Goal: Transaction & Acquisition: Purchase product/service

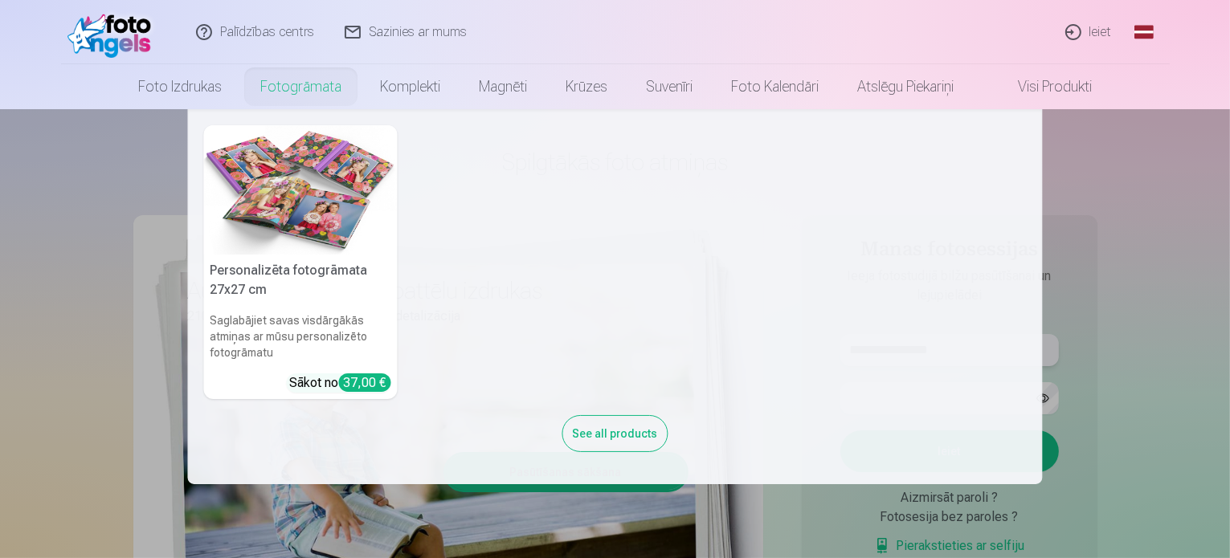
type input "**********"
click at [273, 93] on link "Fotogrāmata" at bounding box center [301, 86] width 120 height 45
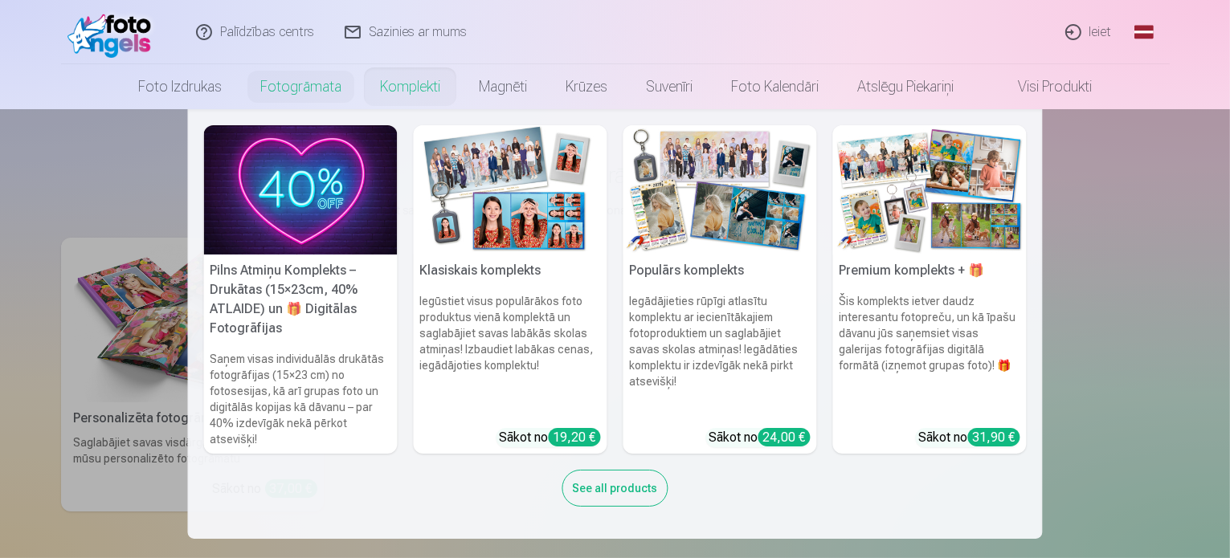
click at [415, 91] on link "Komplekti" at bounding box center [410, 86] width 99 height 45
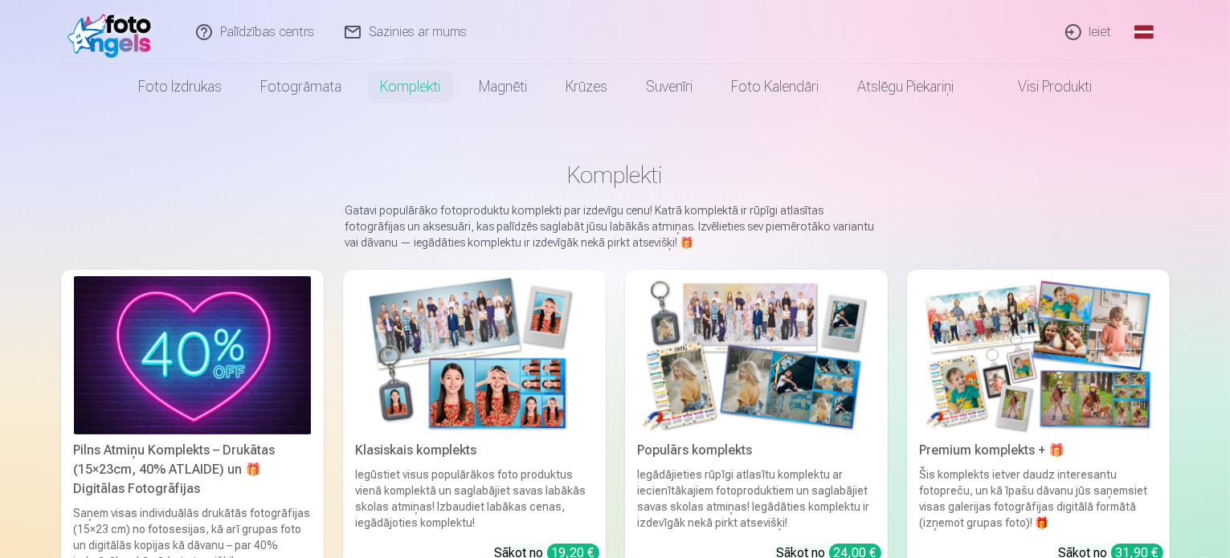
click at [1097, 35] on link "Ieiet" at bounding box center [1089, 32] width 77 height 64
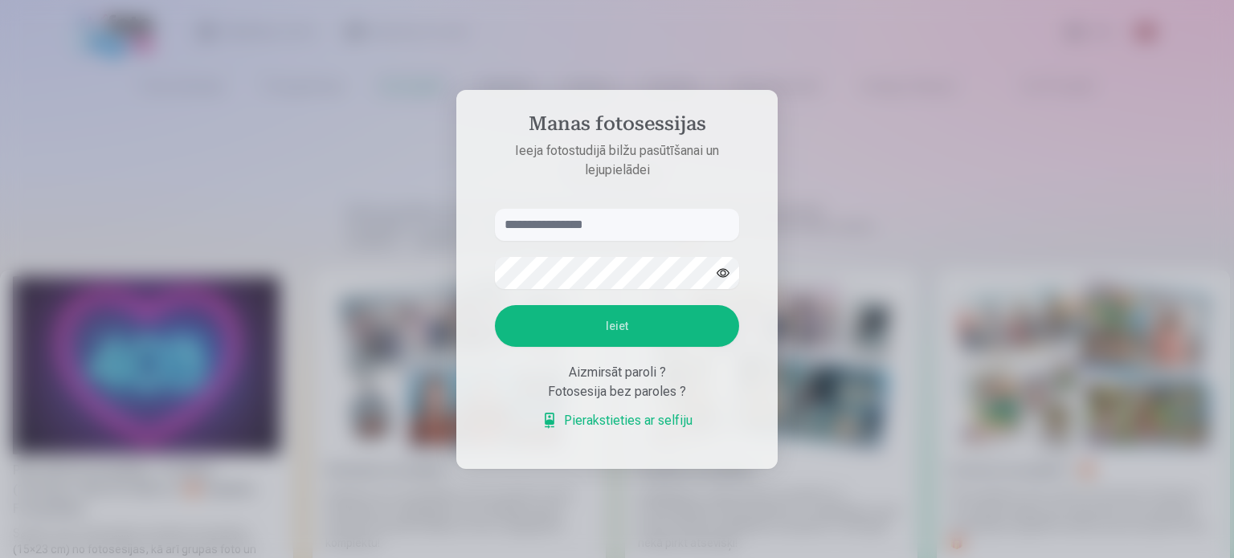
type input "**********"
click at [644, 330] on button "Ieiet" at bounding box center [617, 326] width 244 height 42
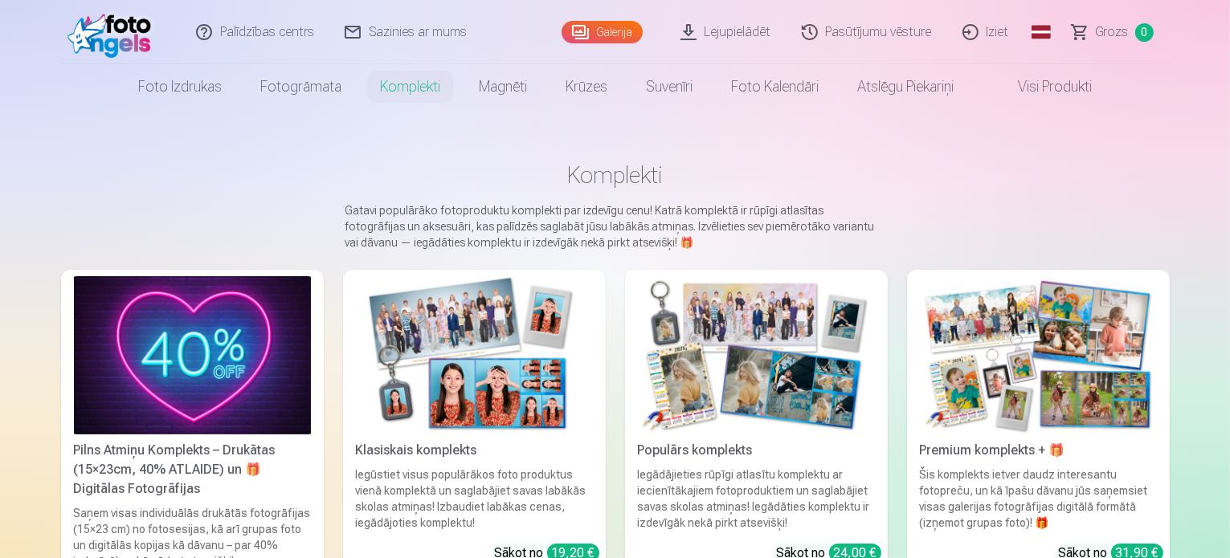
click at [1149, 88] on nav "Foto izdrukas Augstas kvalitātes fotoattēlu izdrukas 210 gsm papīrs, piesātināt…" at bounding box center [615, 86] width 1230 height 45
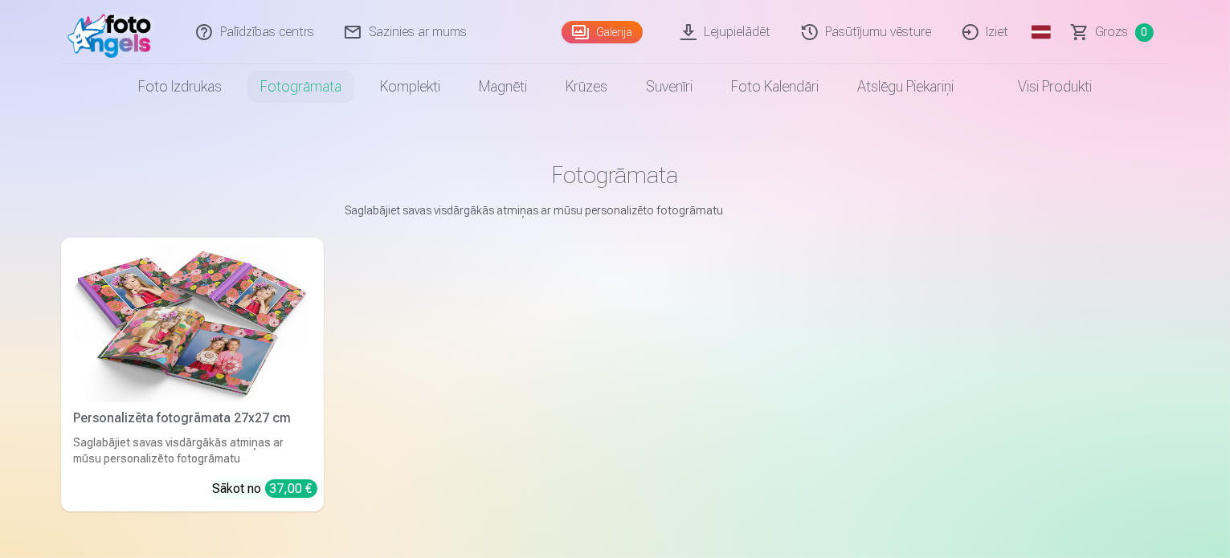
click at [618, 182] on h1 "Fotogrāmata" at bounding box center [615, 175] width 1083 height 29
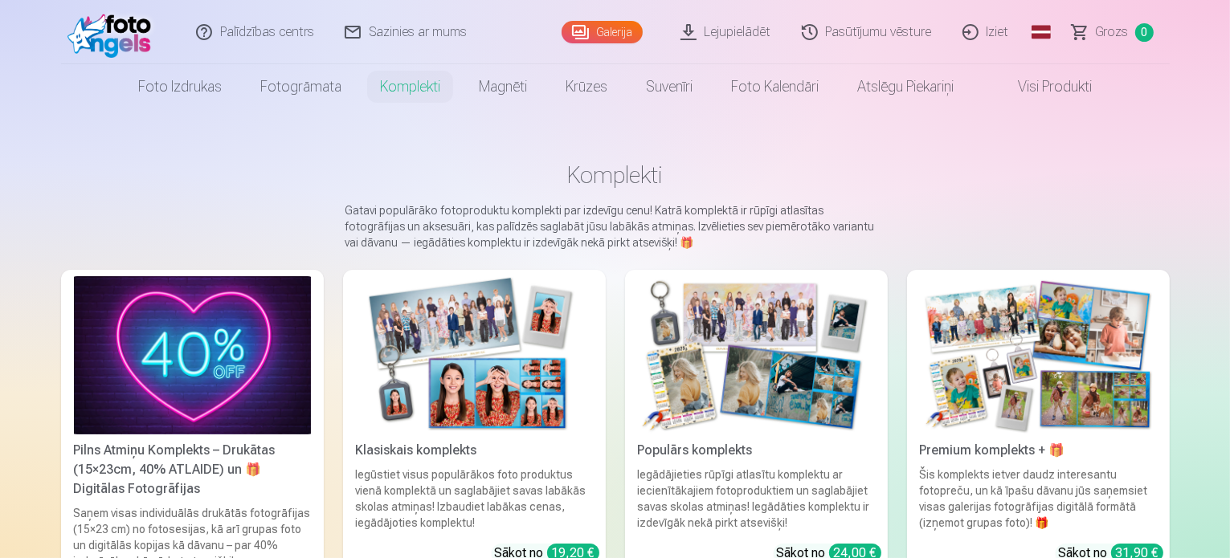
click at [603, 28] on link "Galerija" at bounding box center [602, 32] width 81 height 23
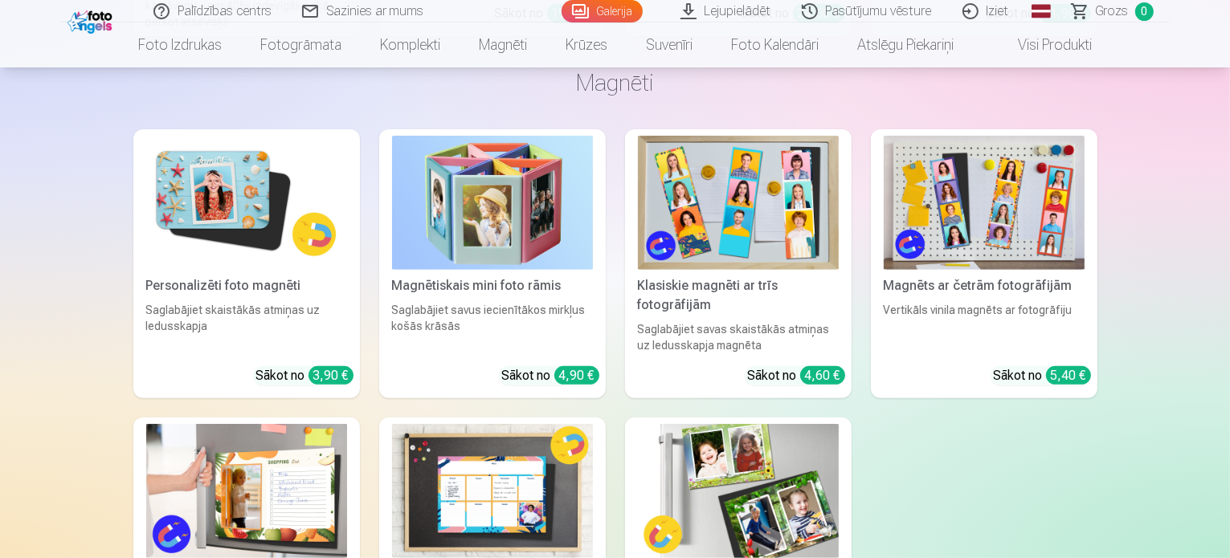
scroll to position [6670, 0]
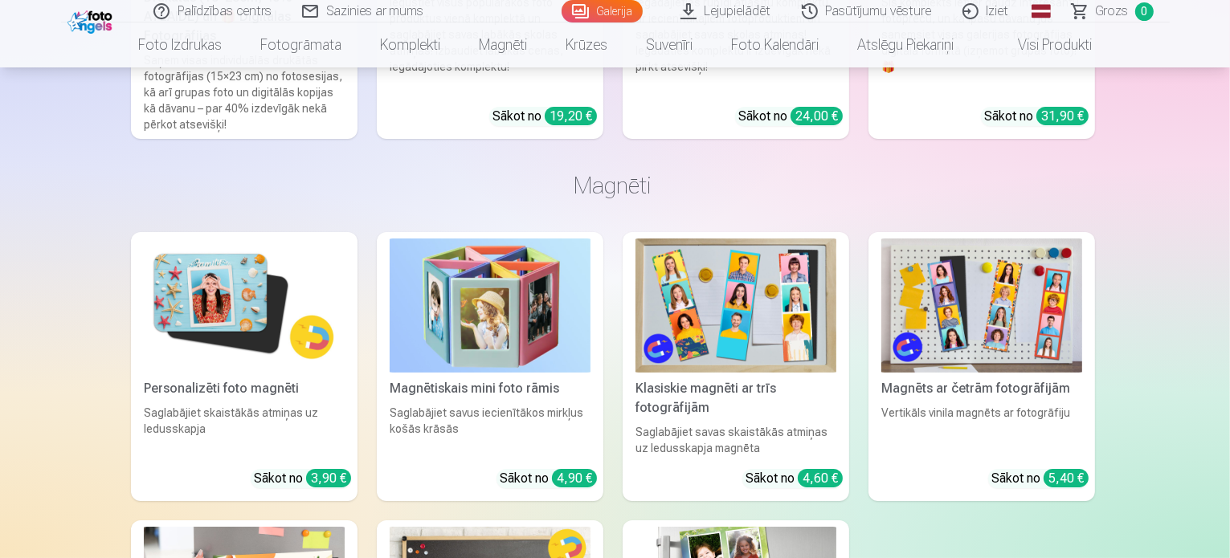
scroll to position [6689, 0]
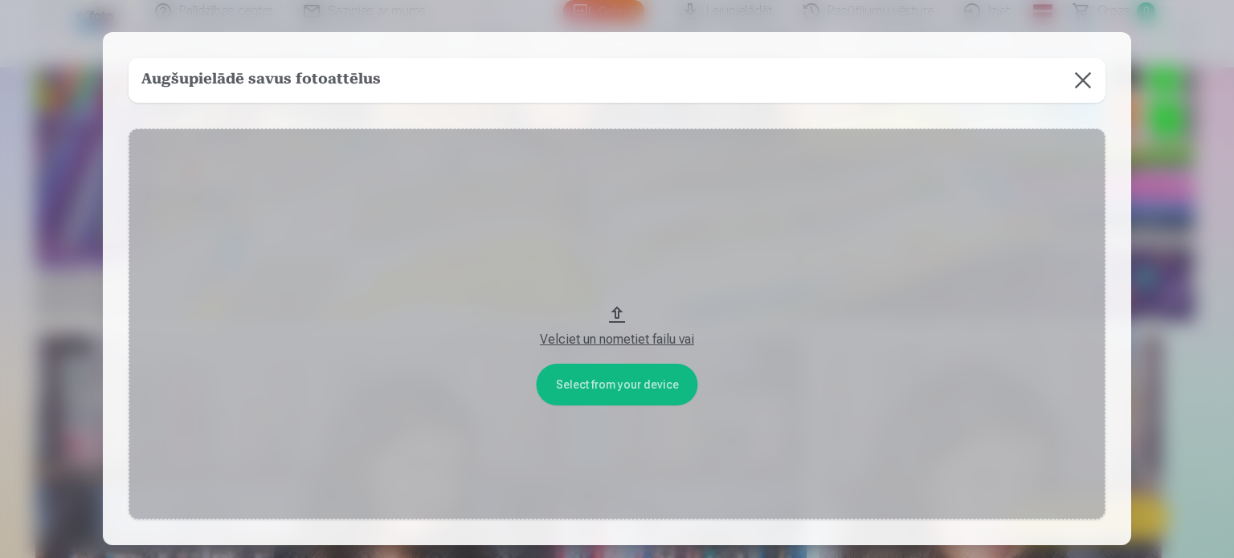
click at [1075, 82] on button at bounding box center [1083, 80] width 45 height 45
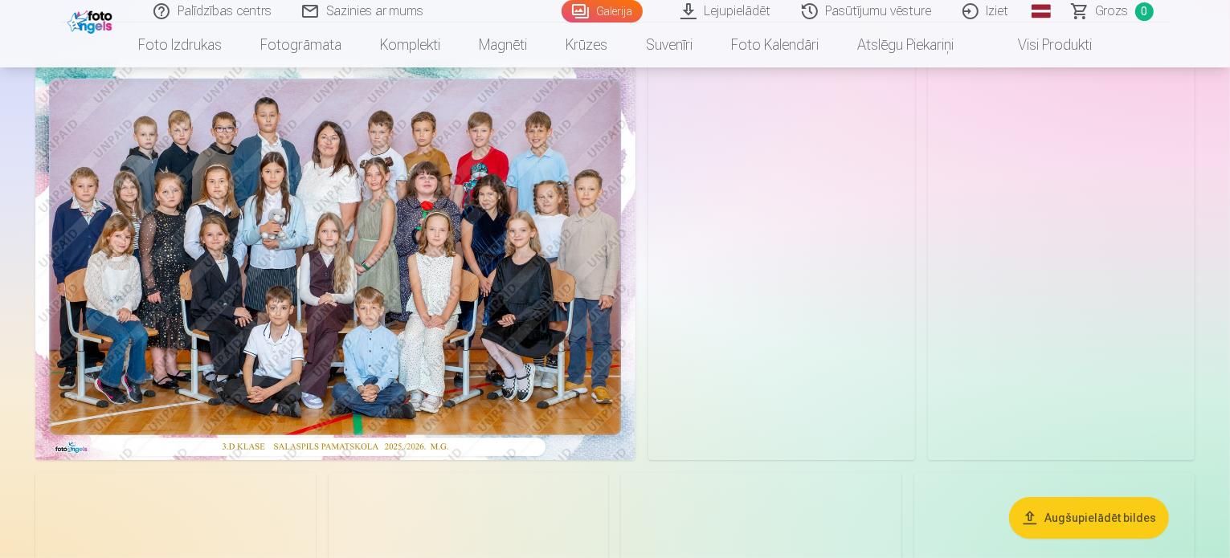
scroll to position [161, 0]
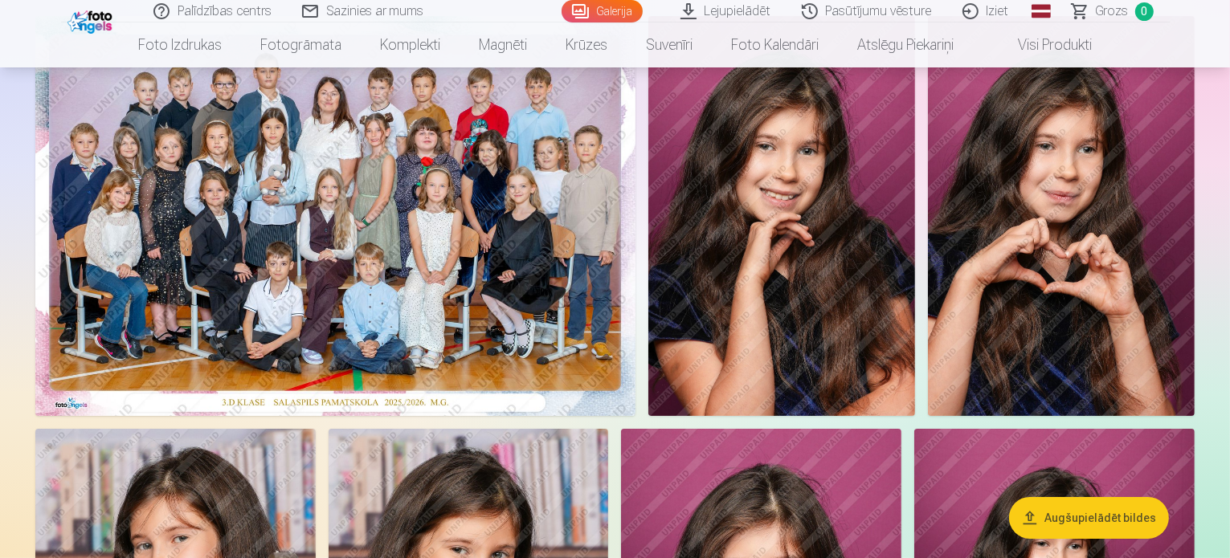
click at [993, 9] on link "Iziet" at bounding box center [986, 11] width 77 height 23
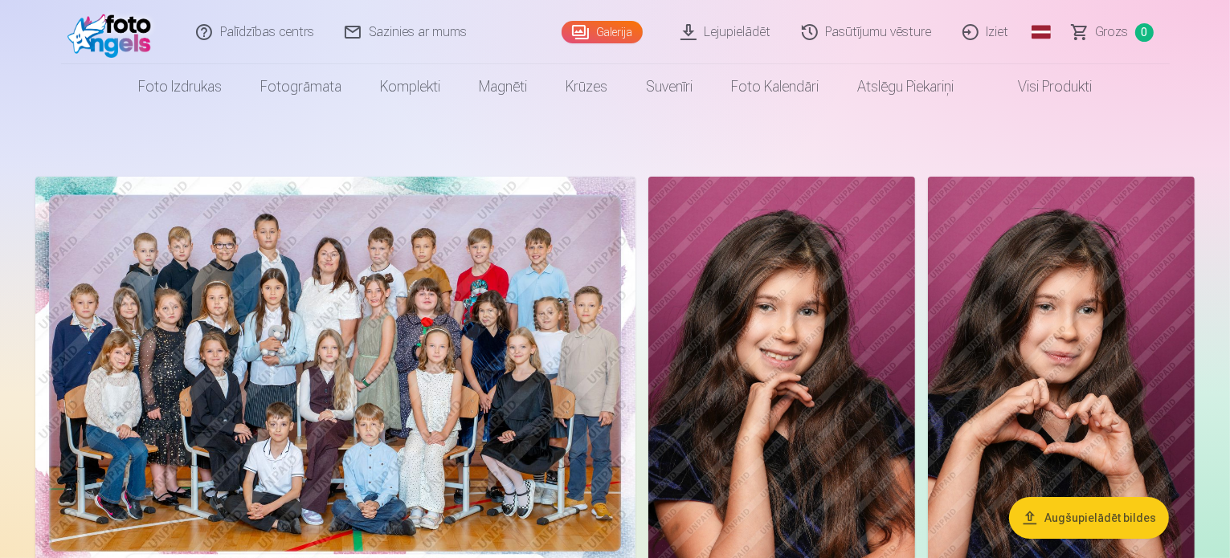
click at [995, 34] on link "Iziet" at bounding box center [986, 32] width 77 height 64
